Goal: Information Seeking & Learning: Learn about a topic

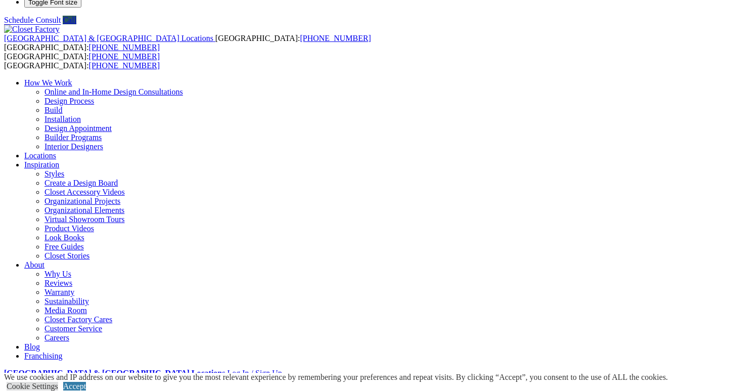
scroll to position [28, 0]
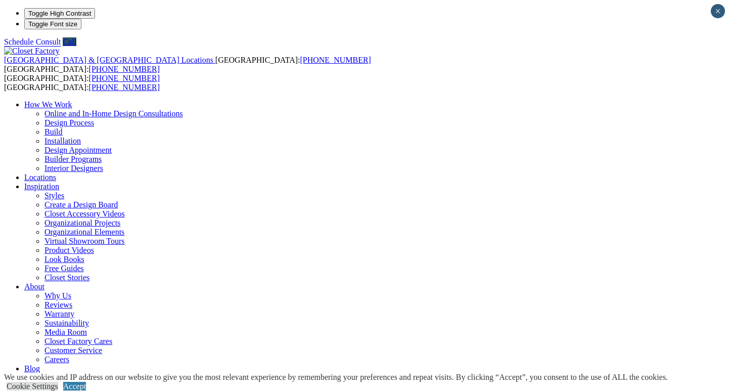
click at [125, 209] on link "Closet Accessory Videos" at bounding box center [84, 213] width 80 height 9
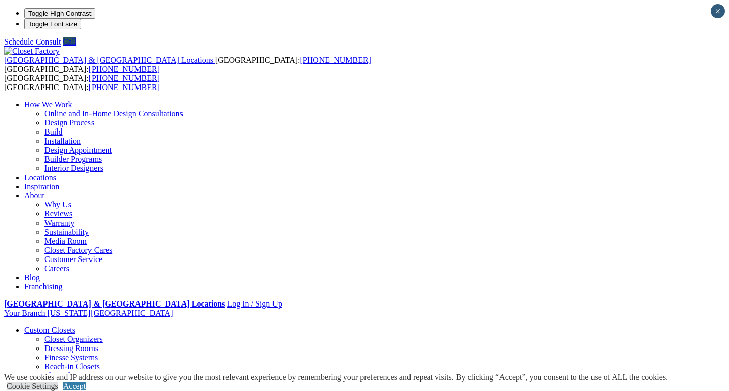
click at [60, 325] on link "Custom Closets" at bounding box center [49, 329] width 51 height 9
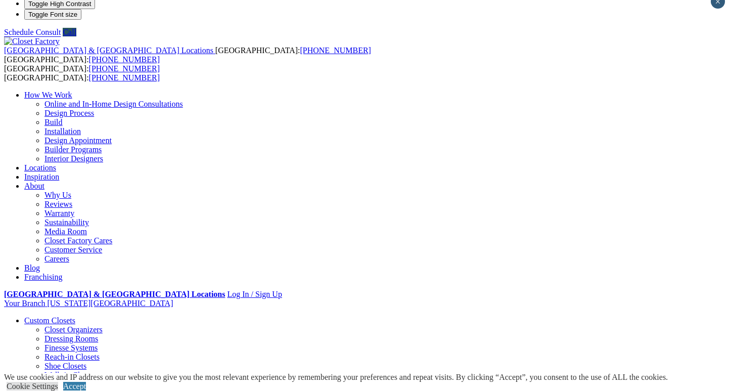
click at [41, 325] on ul "Closet Organizers Dressing Rooms Finesse Systems Reach-in Closets Shoe Closets …" at bounding box center [374, 361] width 700 height 73
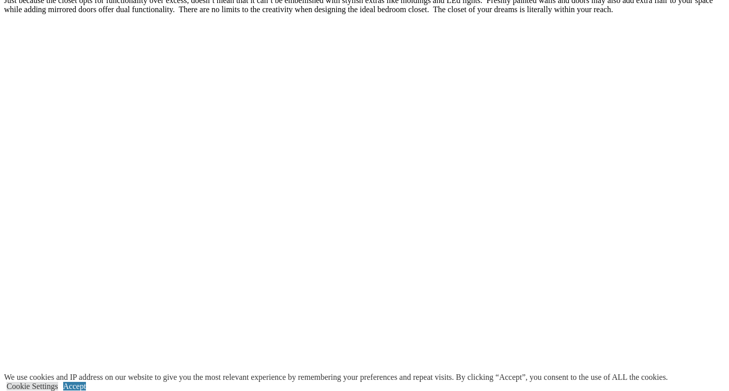
scroll to position [1567, 0]
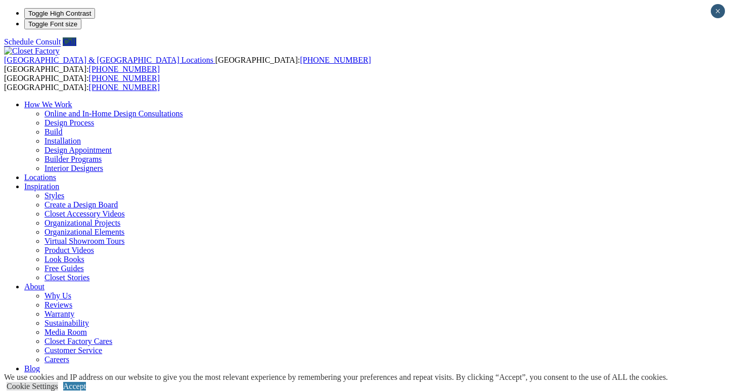
scroll to position [10, 0]
